Goal: Communication & Community: Answer question/provide support

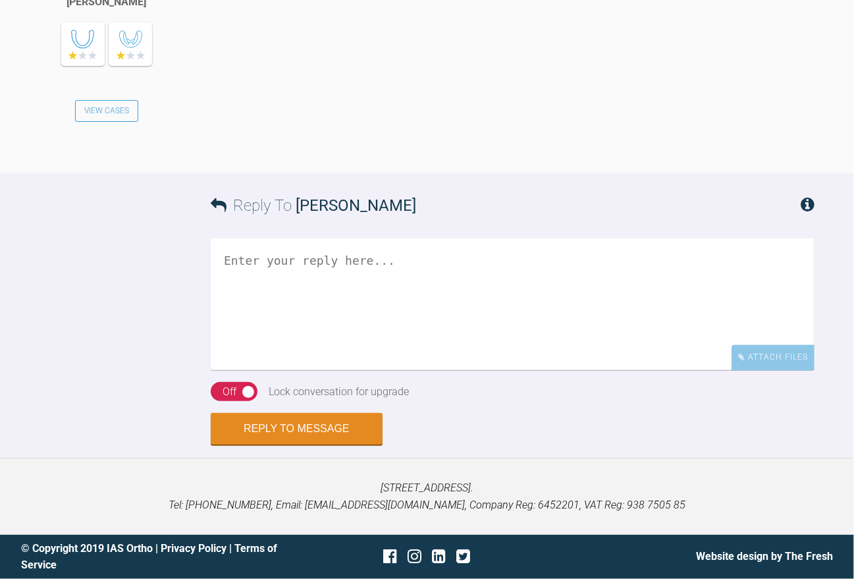
scroll to position [1641, 0]
click at [286, 315] on textarea at bounding box center [513, 304] width 604 height 132
click at [346, 304] on textarea "Ja klar - aber der Aufbiss muss sein" at bounding box center [513, 304] width 604 height 132
click at [473, 311] on textarea "Ja klar - aber der integrierte Aufbiss muss sein" at bounding box center [513, 304] width 604 height 132
click at [590, 301] on textarea "Ja klar - aber der integrierte Aufbiss im IA muss sein" at bounding box center [513, 304] width 604 height 132
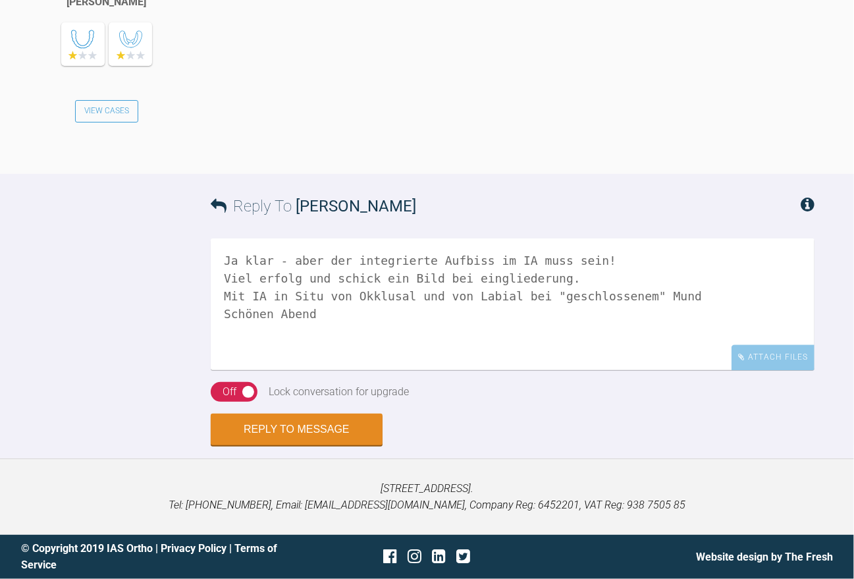
click at [240, 402] on div "On Off" at bounding box center [234, 392] width 47 height 20
click at [362, 366] on textarea "Ja klar - aber der integrierte Aufbiss im IA muss sein! Viel erfolg und schick …" at bounding box center [513, 304] width 604 height 132
type textarea "Ja klar - aber der integrierte Aufbiss im IA muss sein! Viel erfolg und schick …"
click at [316, 446] on button "Reply to Message" at bounding box center [297, 431] width 172 height 32
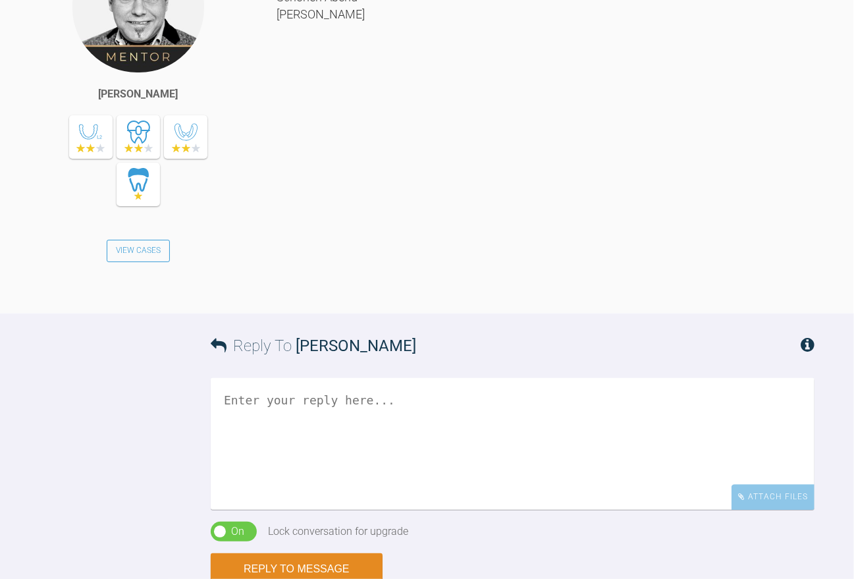
scroll to position [1758, 0]
